Goal: Transaction & Acquisition: Purchase product/service

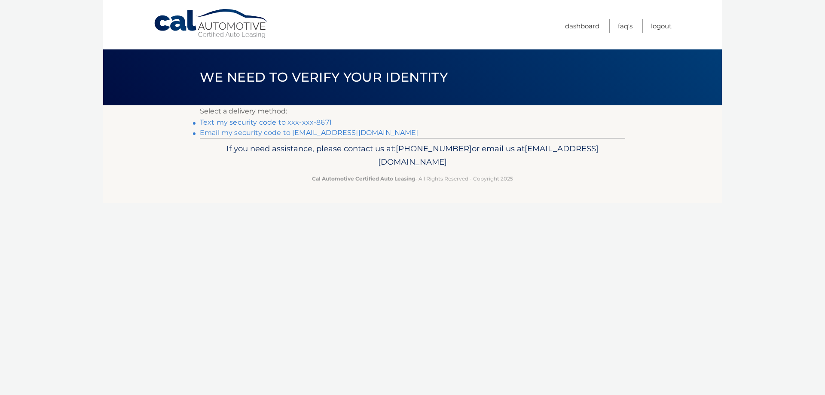
click at [290, 122] on link "Text my security code to xxx-xxx-8671" at bounding box center [266, 122] width 132 height 8
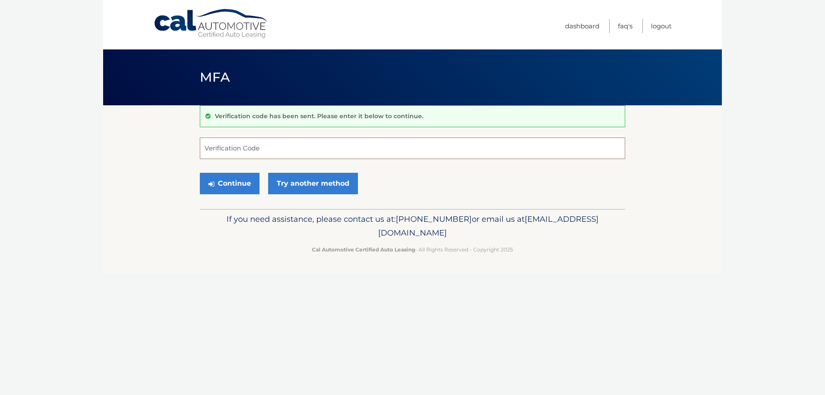
click at [274, 151] on input "Verification Code" at bounding box center [412, 147] width 425 height 21
type input "448512"
click at [226, 185] on button "Continue" at bounding box center [230, 183] width 60 height 21
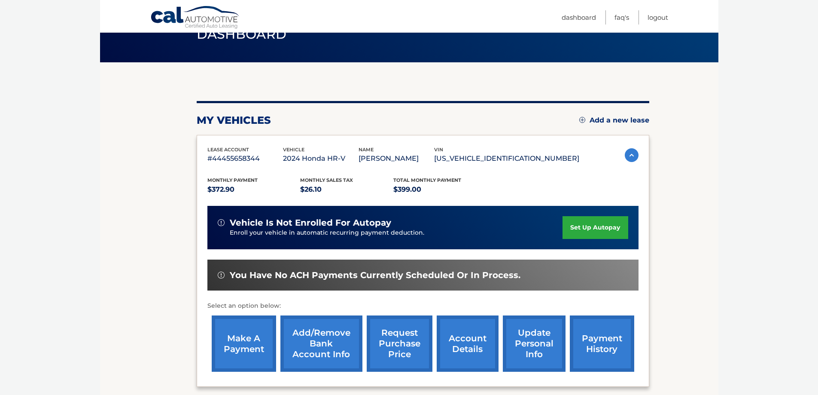
scroll to position [129, 0]
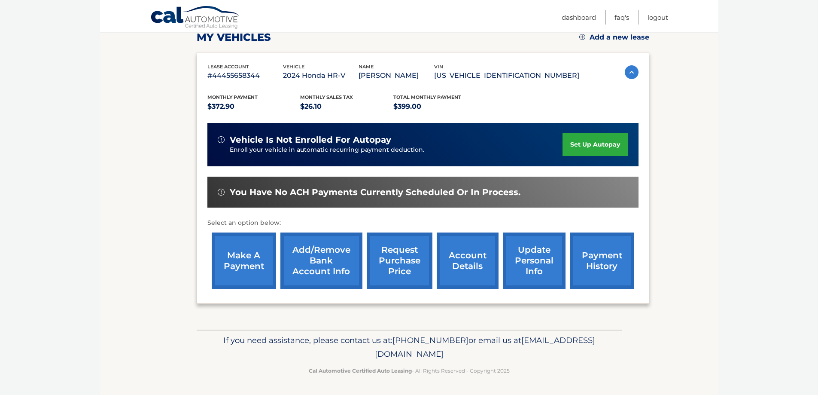
click at [254, 280] on link "make a payment" at bounding box center [244, 260] width 64 height 56
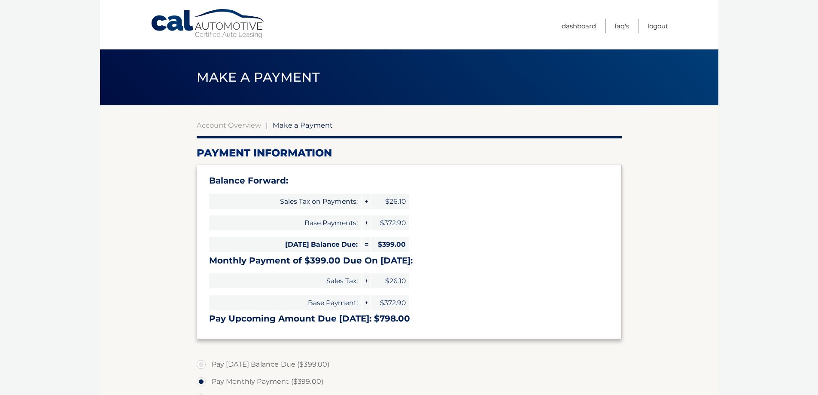
select select "ZmI2Zjk3NDEtMzU0Zi00MTdhLWFlZGEtNzg1NzMxYzIyODUy"
drag, startPoint x: 408, startPoint y: 321, endPoint x: 380, endPoint y: 317, distance: 27.8
click at [380, 317] on h3 "Pay Upcoming Amount Due Oct 04: $798.00" at bounding box center [409, 318] width 400 height 11
copy h3 "798.00"
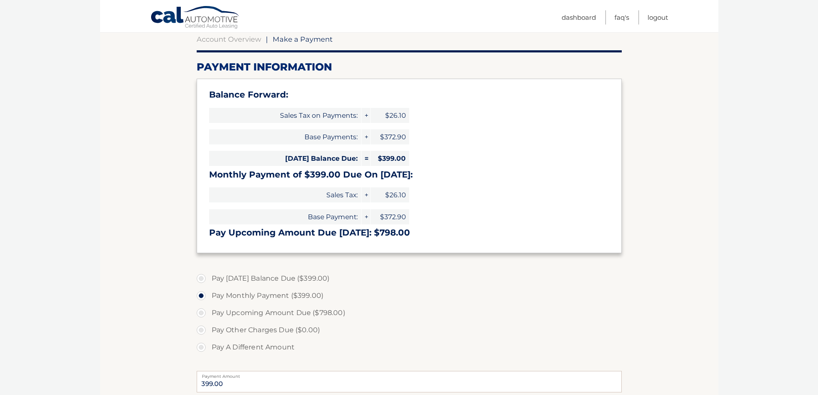
click at [203, 280] on label "Pay Today's Balance Due ($399.00)" at bounding box center [409, 278] width 425 height 17
click at [203, 280] on input "Pay Today's Balance Due ($399.00)" at bounding box center [204, 277] width 9 height 14
radio input "true"
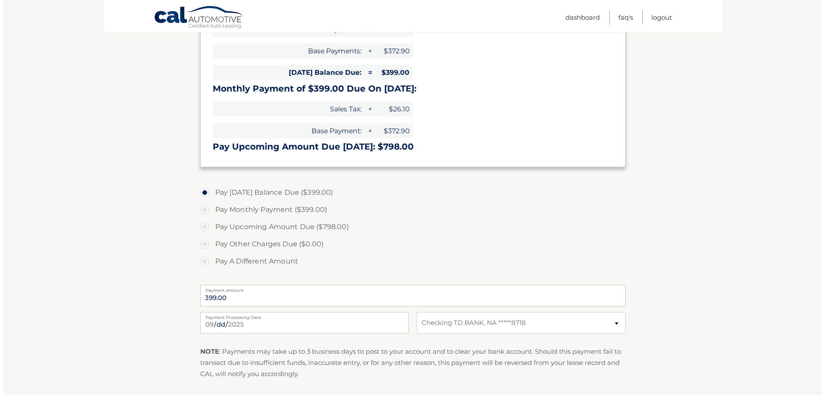
scroll to position [215, 0]
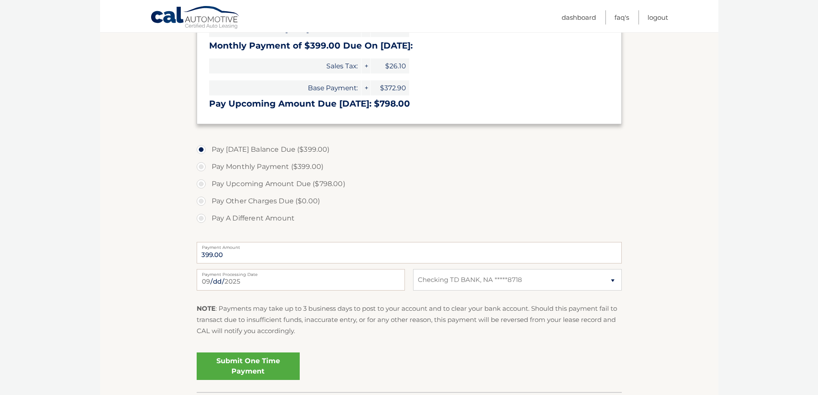
click at [274, 364] on link "Submit One Time Payment" at bounding box center [248, 365] width 103 height 27
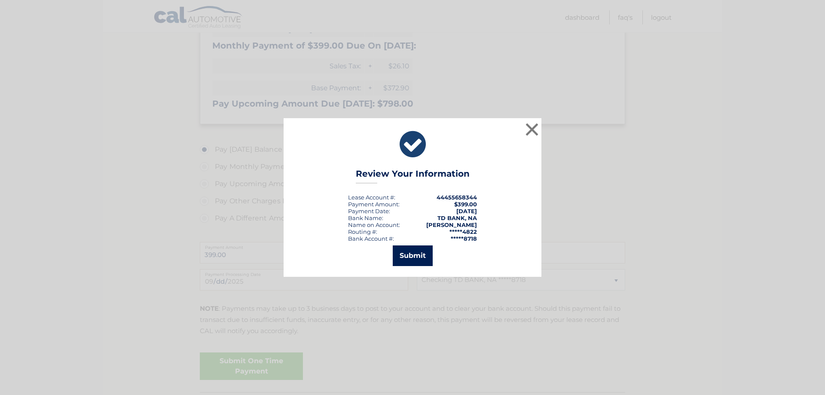
click at [409, 259] on button "Submit" at bounding box center [413, 255] width 40 height 21
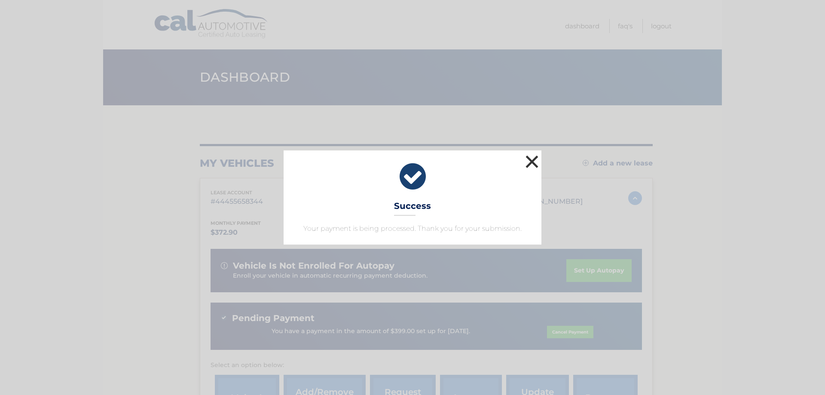
click at [534, 163] on button "×" at bounding box center [531, 161] width 17 height 17
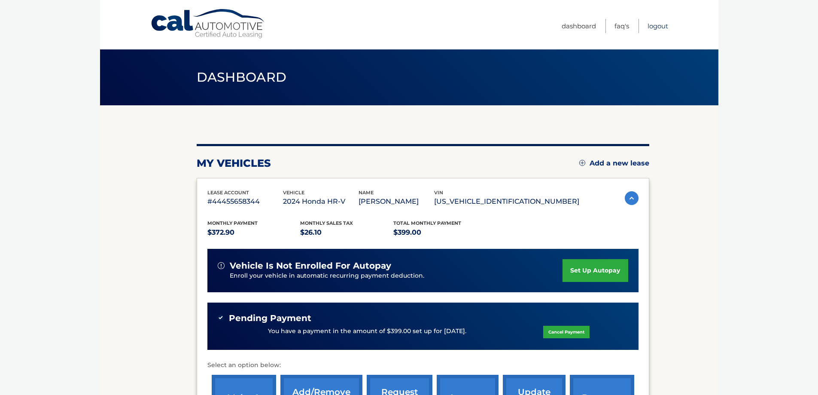
click at [661, 28] on link "Logout" at bounding box center [658, 26] width 21 height 14
